Goal: Communication & Community: Answer question/provide support

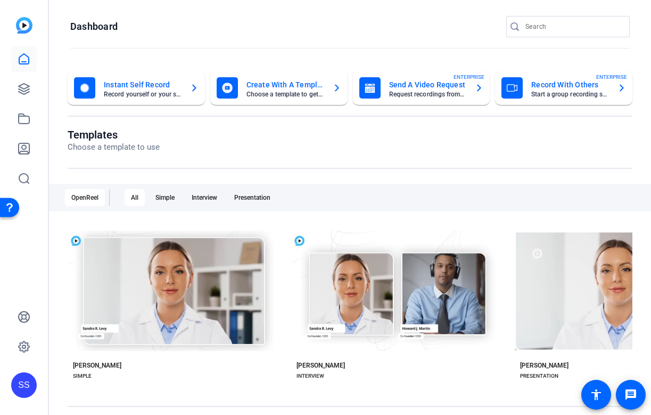
click at [37, 85] on div "SS" at bounding box center [24, 207] width 48 height 415
click at [21, 118] on icon at bounding box center [24, 118] width 13 height 13
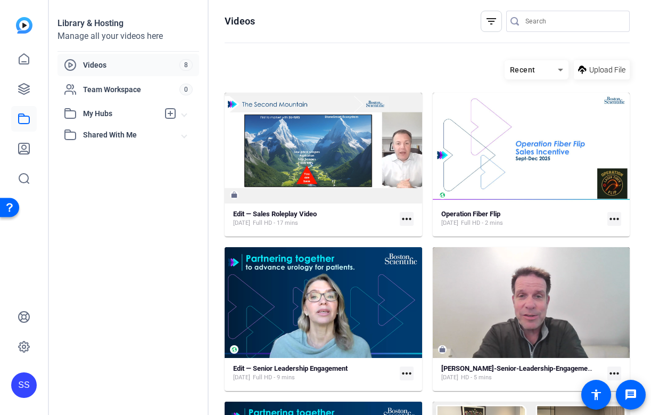
click at [34, 383] on div "SS" at bounding box center [24, 385] width 26 height 26
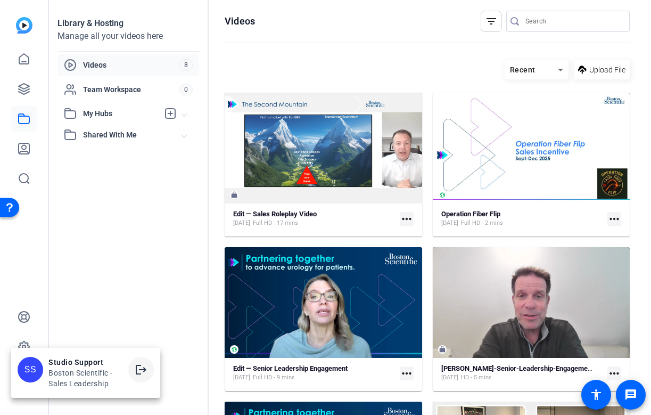
click at [139, 369] on mat-icon "logout" at bounding box center [141, 369] width 13 height 13
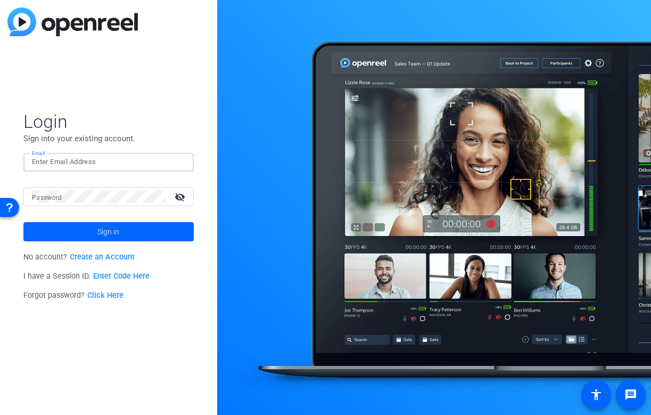
click at [171, 165] on input "Email" at bounding box center [108, 161] width 153 height 13
click at [176, 162] on img at bounding box center [175, 161] width 7 height 13
type input "studiosupport+1@openreel.com"
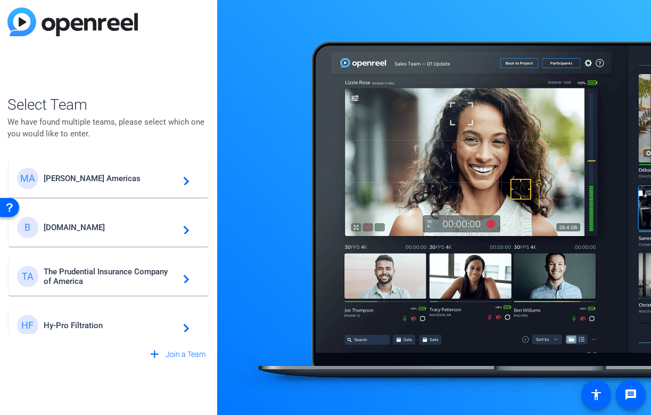
click at [114, 184] on div "MA Messer Americas navigate_next" at bounding box center [108, 178] width 183 height 21
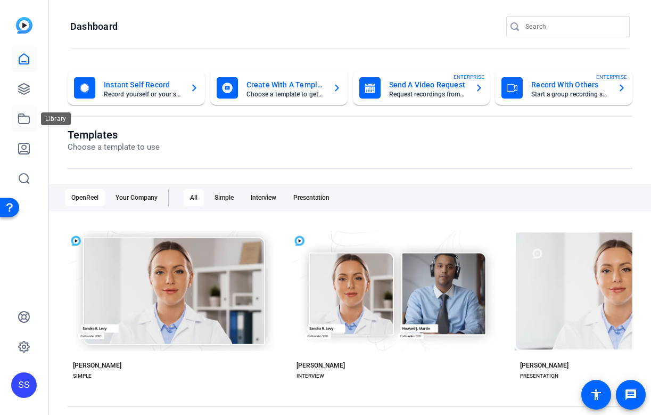
click at [21, 115] on icon at bounding box center [24, 119] width 11 height 10
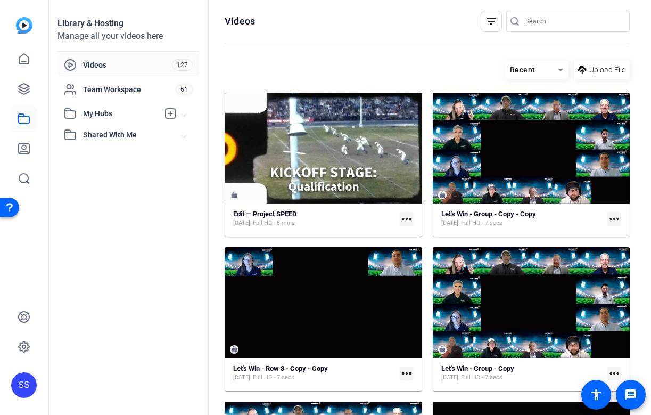
click at [295, 220] on span "Full HD - 8 mins" at bounding box center [274, 223] width 42 height 9
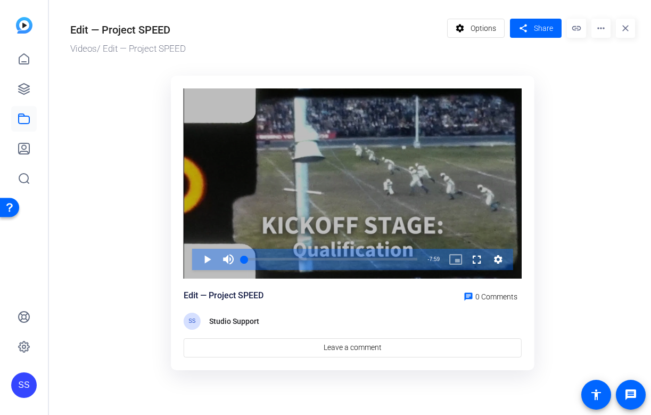
click at [364, 278] on div "Video Player is loading. Play Video Play Mute Current Time 0:00 / Duration 7:59…" at bounding box center [353, 183] width 338 height 190
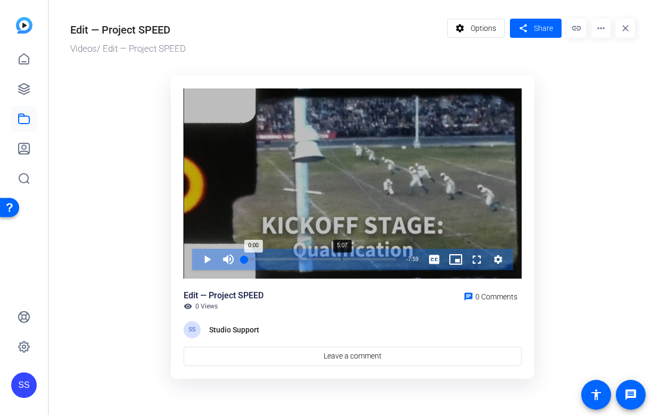
click at [334, 254] on div "Loaded : 2.32% 5:07 0:00" at bounding box center [320, 259] width 162 height 21
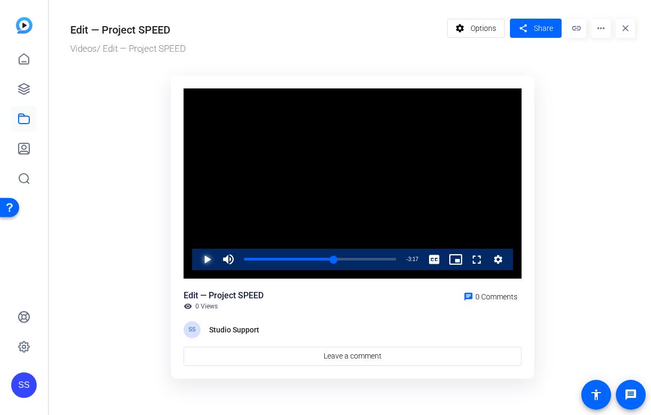
click at [196, 261] on span "Video Player" at bounding box center [196, 259] width 0 height 21
click at [308, 256] on div "Loaded : 77.47% 3:23 3:23" at bounding box center [320, 259] width 162 height 21
click at [320, 256] on div "Loaded : 58.43% 4:02 4:02" at bounding box center [320, 259] width 162 height 21
click at [327, 256] on div "Loaded : 64.77% 4:23 4:05" at bounding box center [320, 259] width 162 height 21
click at [332, 258] on div "4:35" at bounding box center [287, 259] width 87 height 3
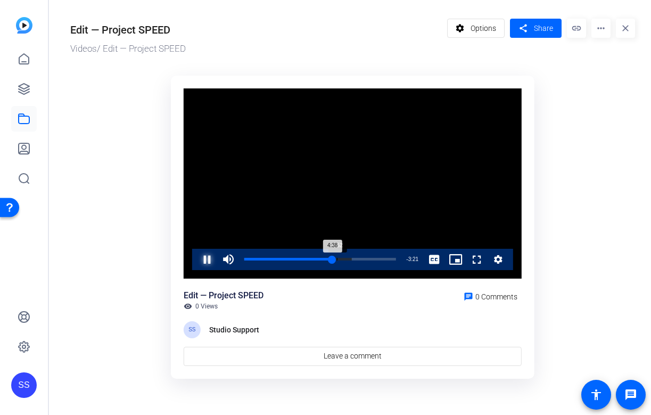
click at [337, 256] on div "Loaded : 71.13% 4:52 4:38" at bounding box center [320, 259] width 162 height 21
click at [337, 258] on div "4:54" at bounding box center [290, 259] width 93 height 3
click at [353, 256] on div "Loaded : 77.47% 5:44 5:09" at bounding box center [320, 259] width 162 height 21
click at [348, 258] on div "5:45" at bounding box center [298, 259] width 109 height 3
click at [196, 262] on span "Video Player" at bounding box center [196, 259] width 0 height 21
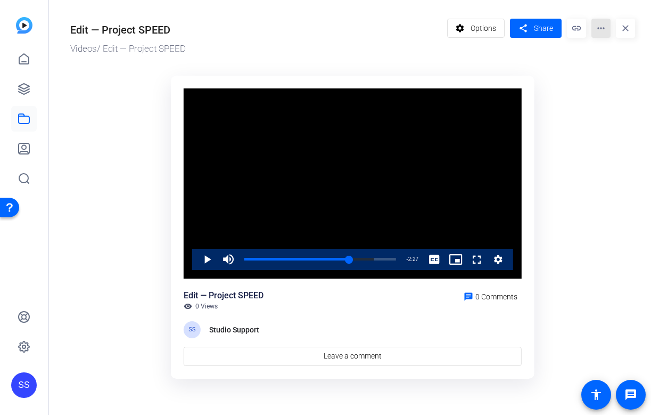
click at [603, 24] on mat-icon "more_horiz" at bounding box center [600, 28] width 19 height 19
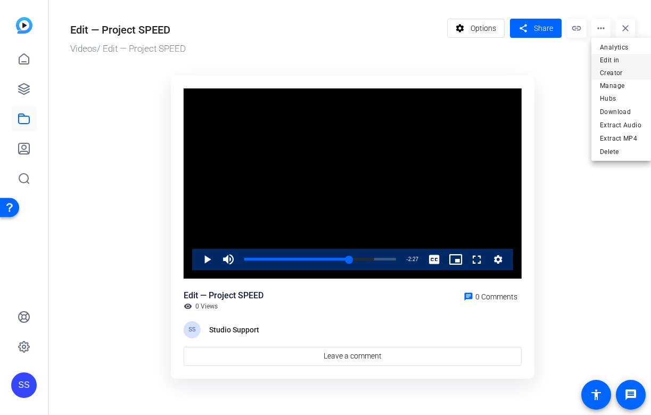
click at [605, 63] on span "Edit in Creator" at bounding box center [621, 67] width 43 height 26
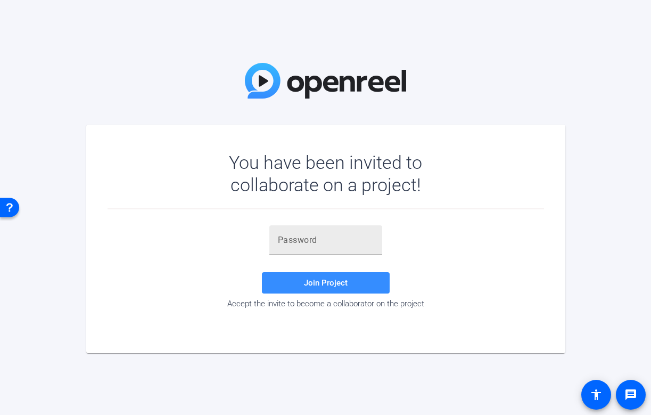
click at [356, 238] on input "text" at bounding box center [326, 240] width 96 height 13
paste input "Bs1mm6"
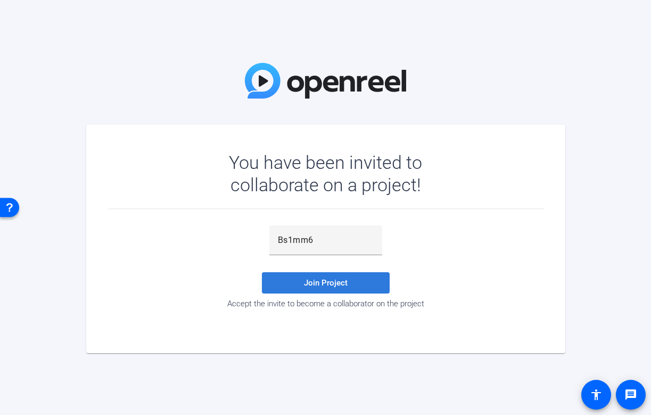
click at [336, 284] on span "Join Project" at bounding box center [326, 283] width 44 height 10
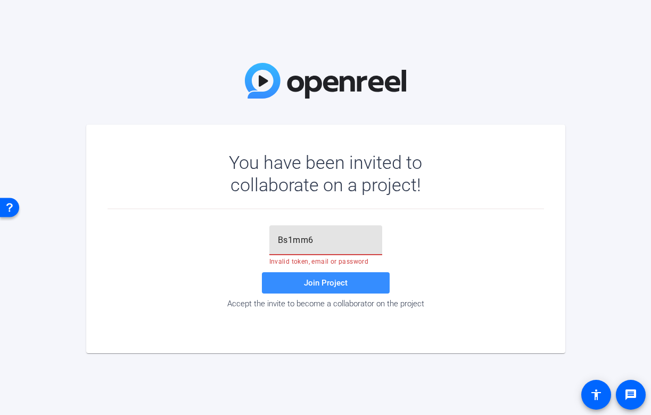
drag, startPoint x: 335, startPoint y: 241, endPoint x: 246, endPoint y: 241, distance: 88.9
click at [246, 241] on div "Bs1mm6 Invalid token, email or password Join Project Accept the invite to becom…" at bounding box center [325, 266] width 436 height 83
paste input "KWy+L."
type input "KWy+L."
click at [293, 285] on span at bounding box center [326, 283] width 128 height 26
